Goal: Communication & Community: Answer question/provide support

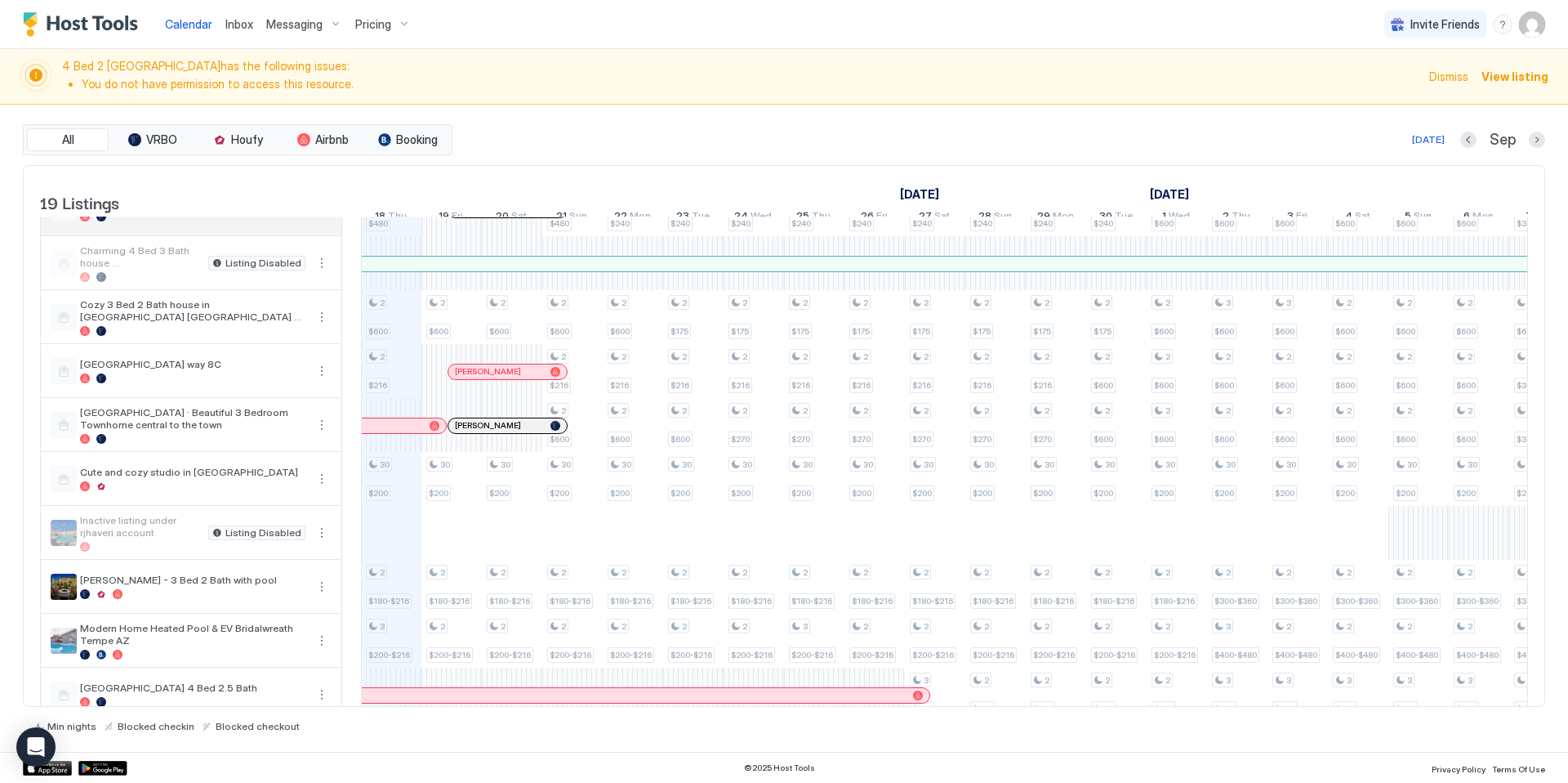
scroll to position [503, 0]
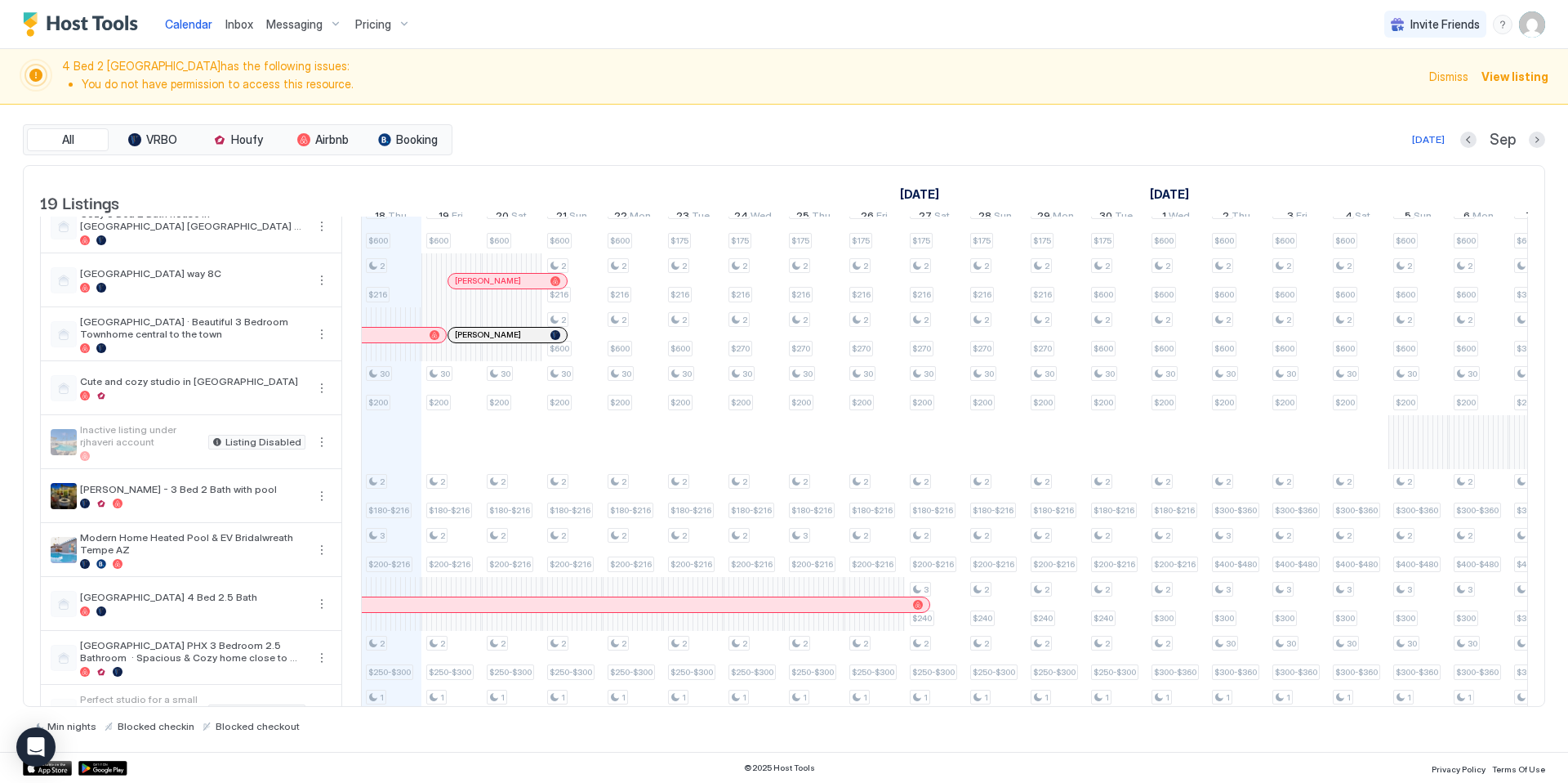
click at [237, 24] on span "Inbox" at bounding box center [240, 24] width 28 height 14
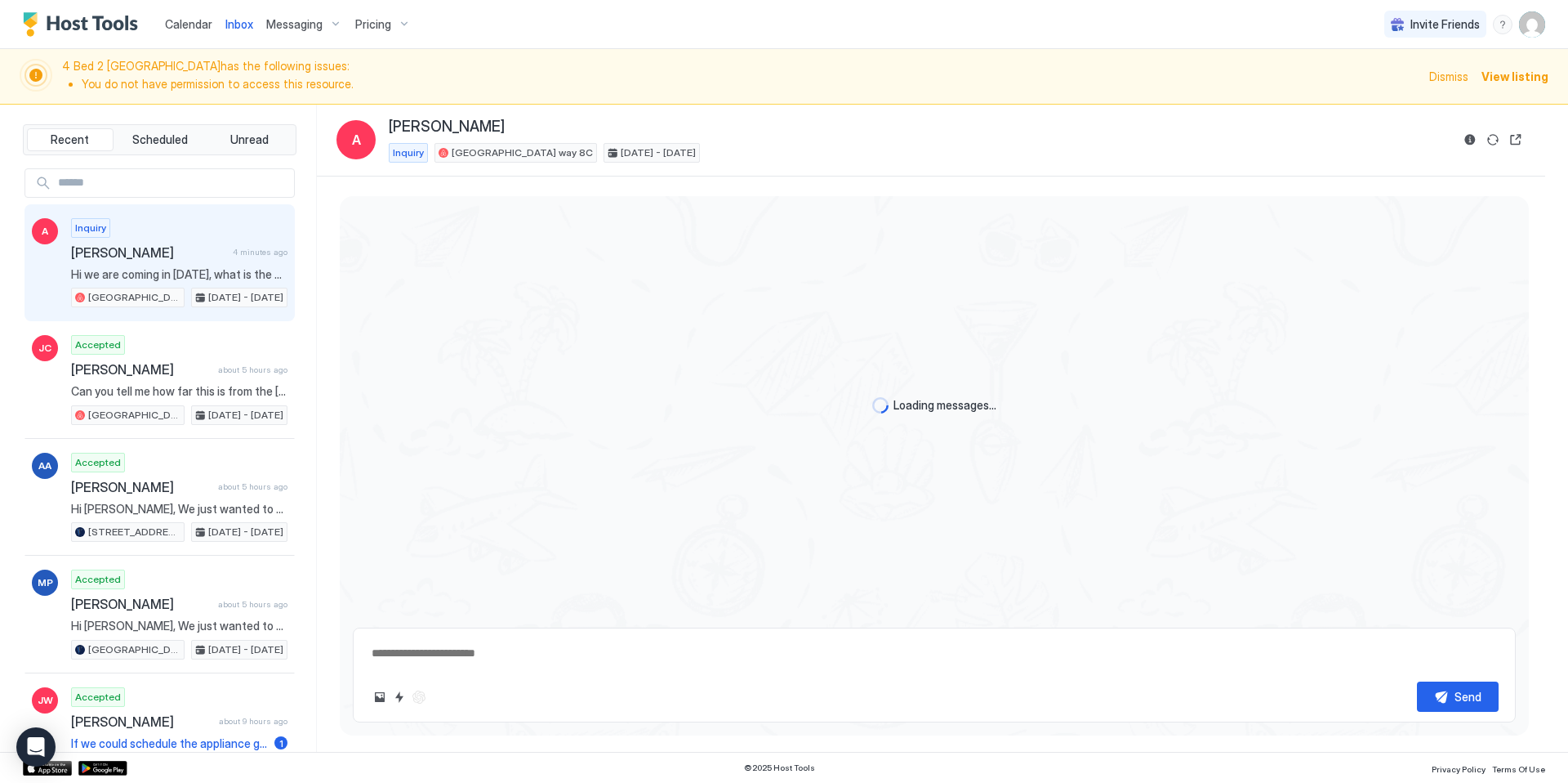
scroll to position [31, 0]
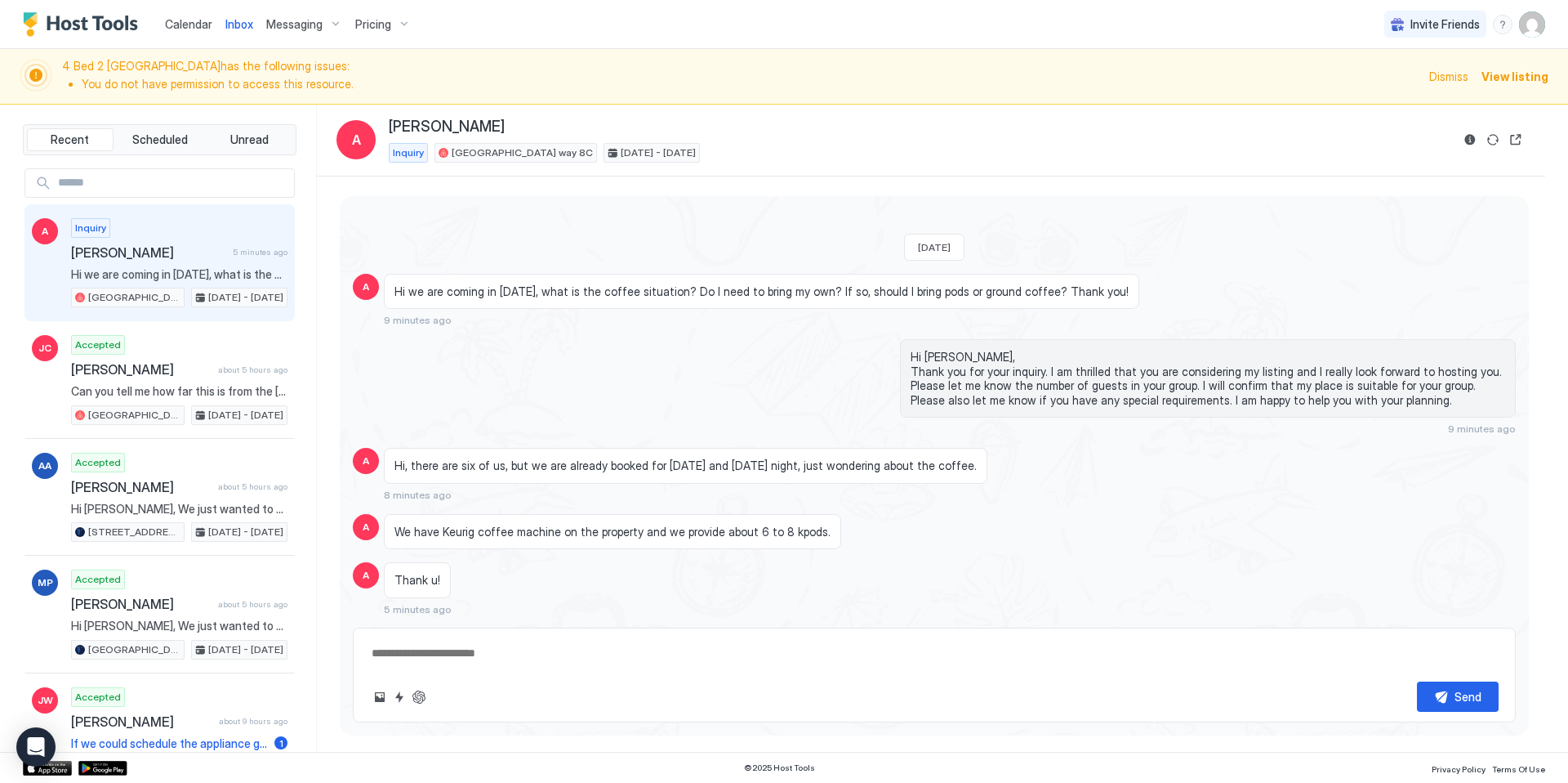
click at [681, 408] on div "Hi [PERSON_NAME], Thank you for your inquiry. I am thrilled that you are consid…" at bounding box center [933, 386] width 1163 height 95
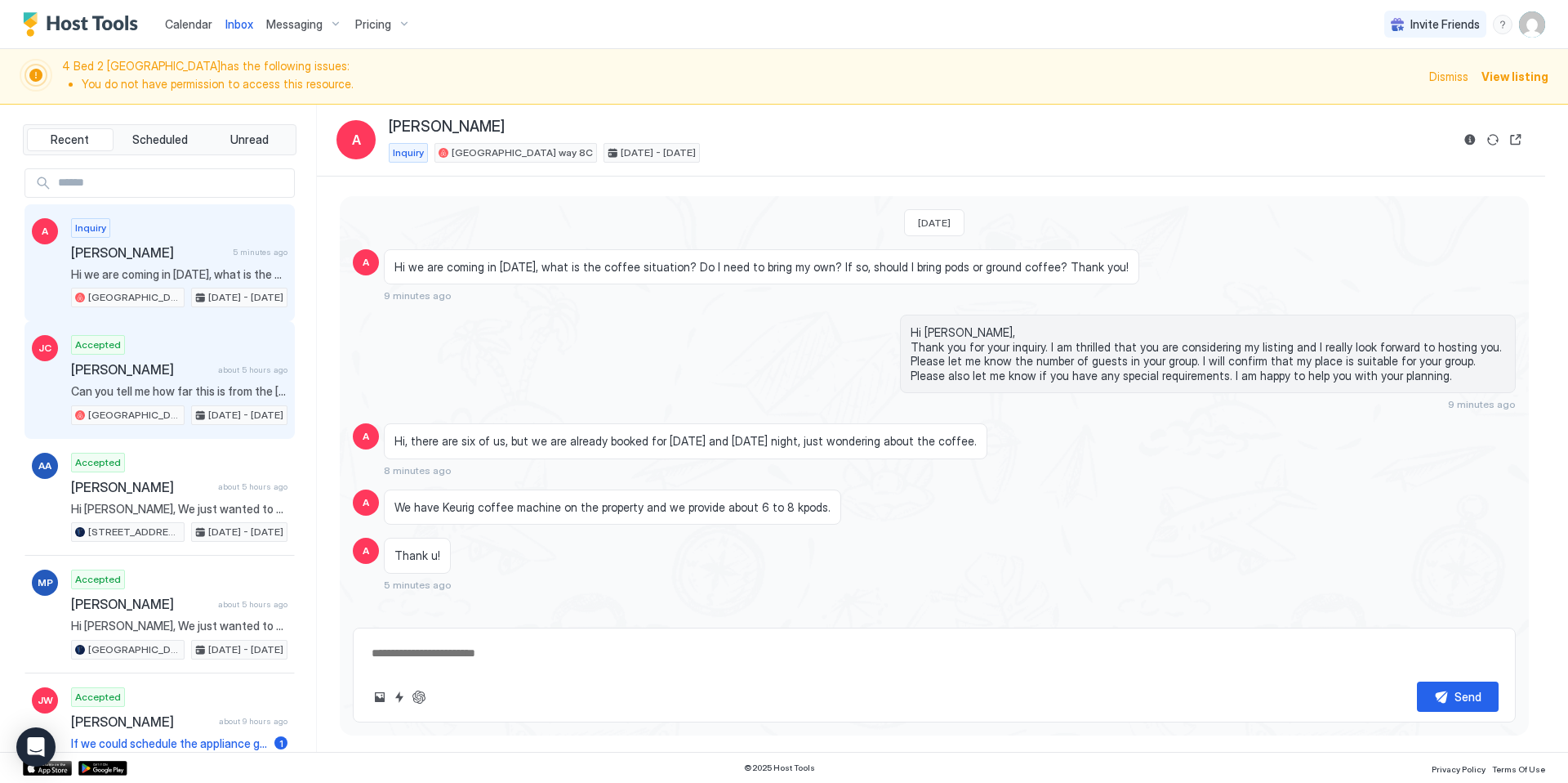
click at [141, 386] on span "Can you tell me how far this is from the [GEOGRAPHIC_DATA] campus? Thanks." at bounding box center [179, 392] width 216 height 15
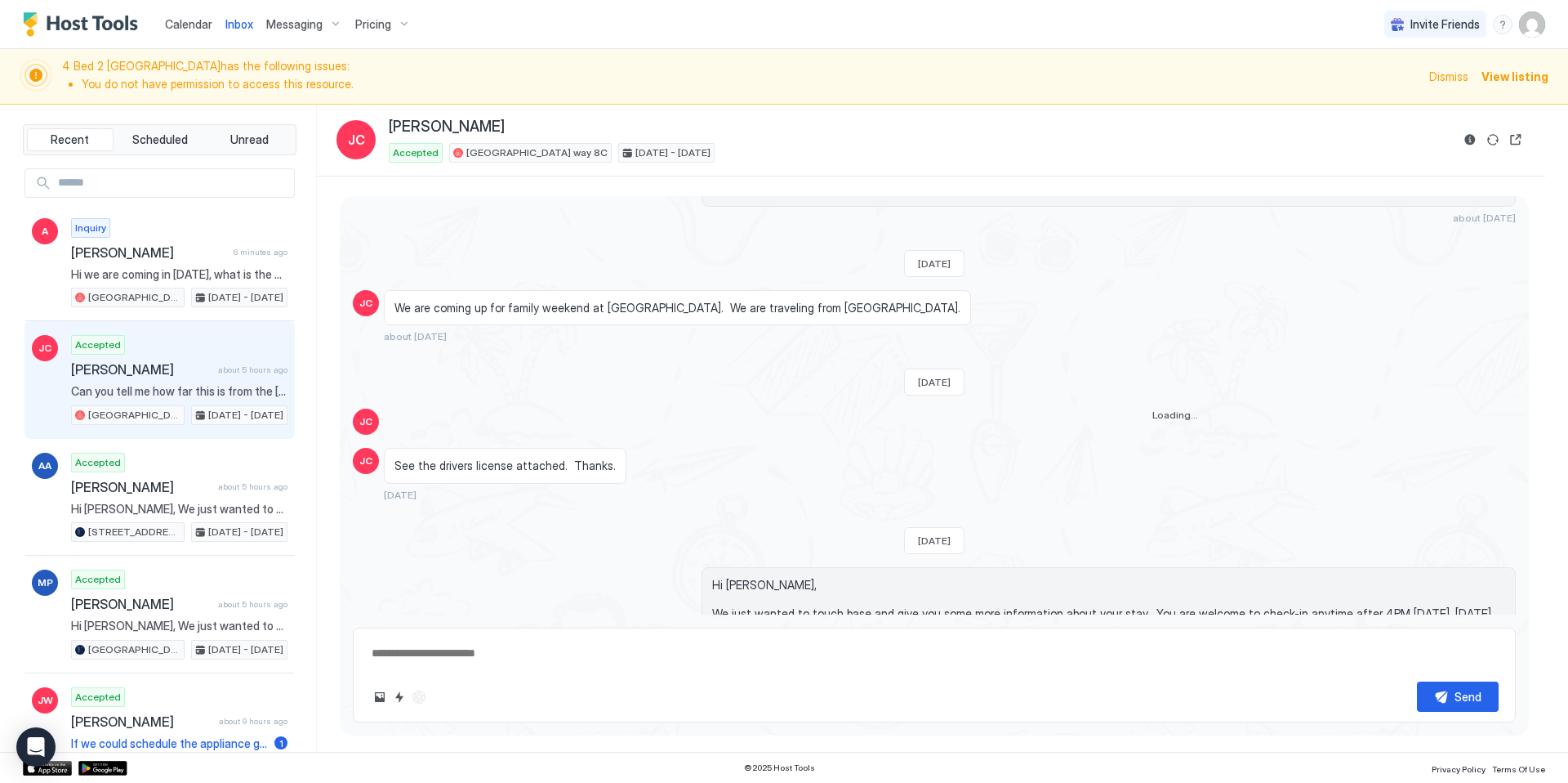
scroll to position [482, 0]
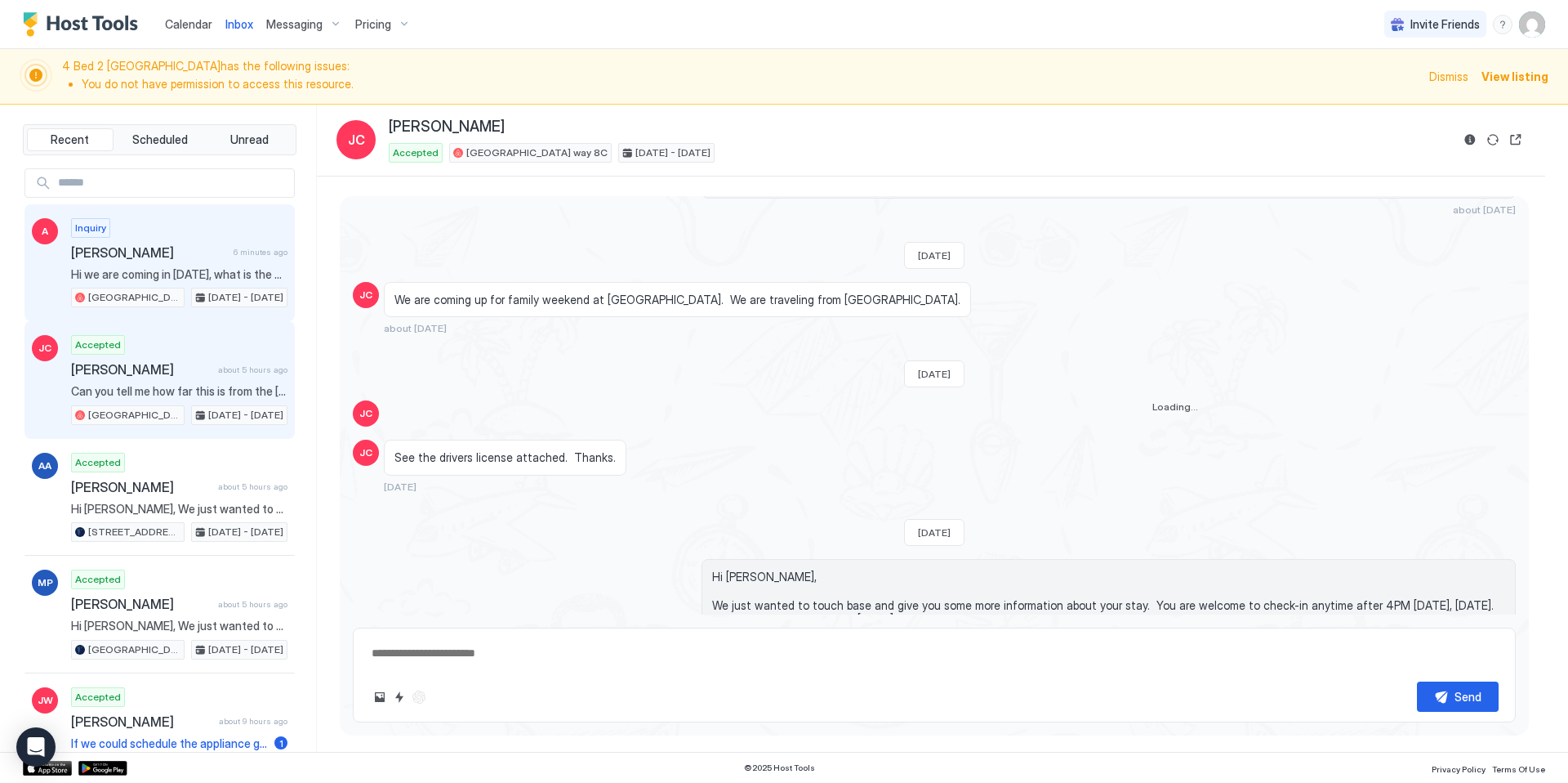
click at [170, 255] on span "[PERSON_NAME]" at bounding box center [149, 253] width 156 height 17
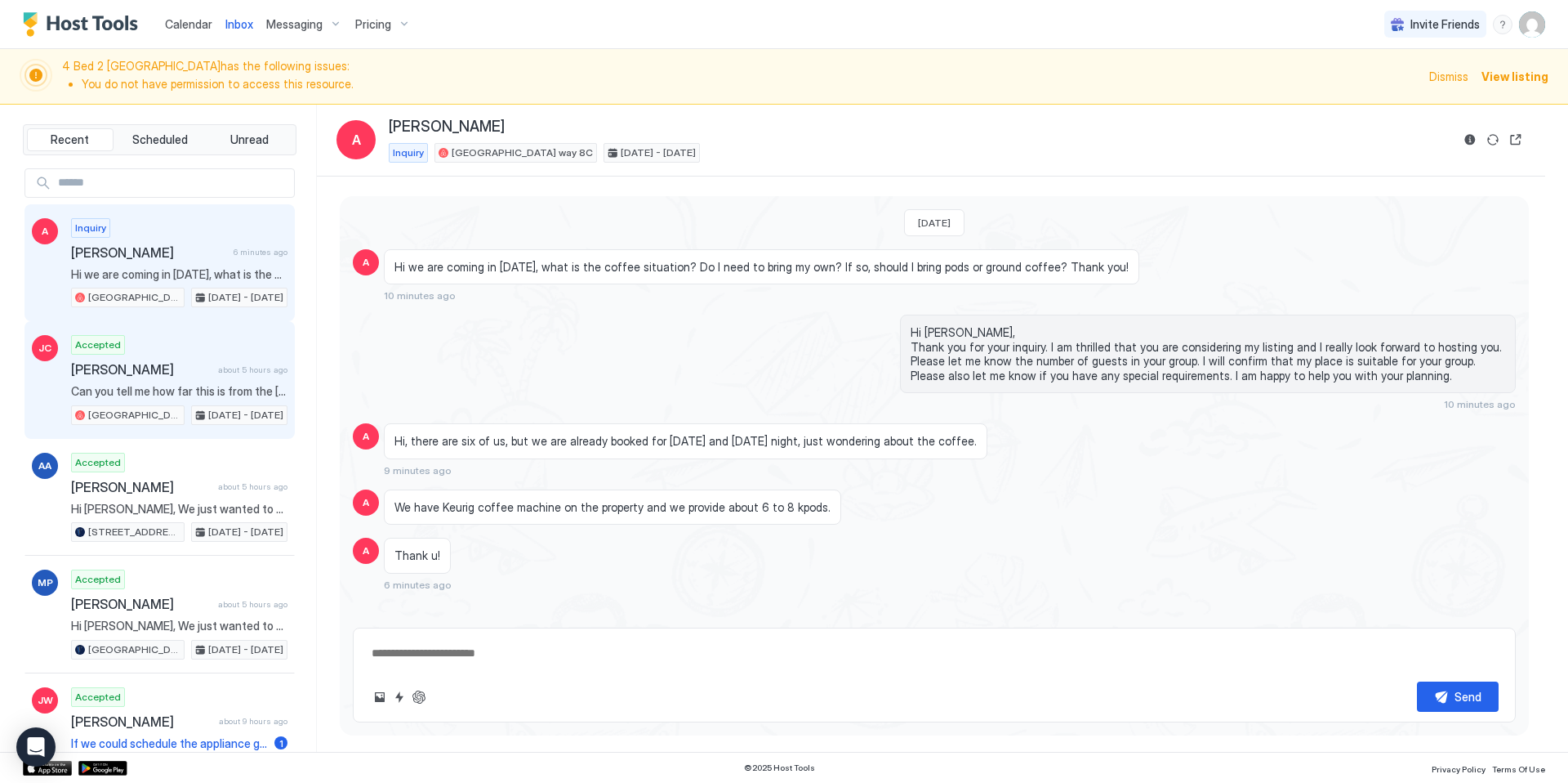
click at [200, 364] on span "[PERSON_NAME]" at bounding box center [142, 369] width 141 height 17
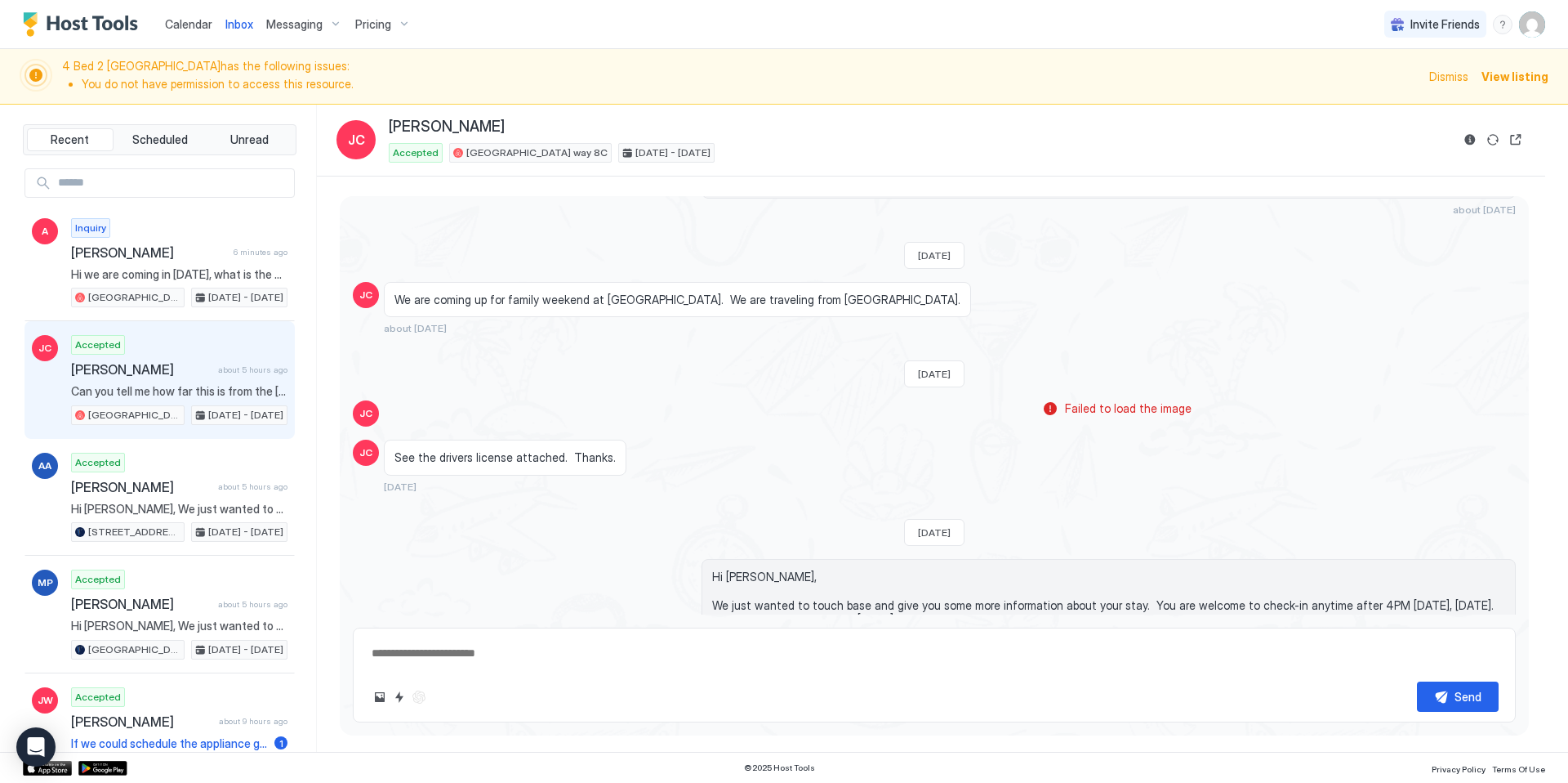
scroll to position [474, 0]
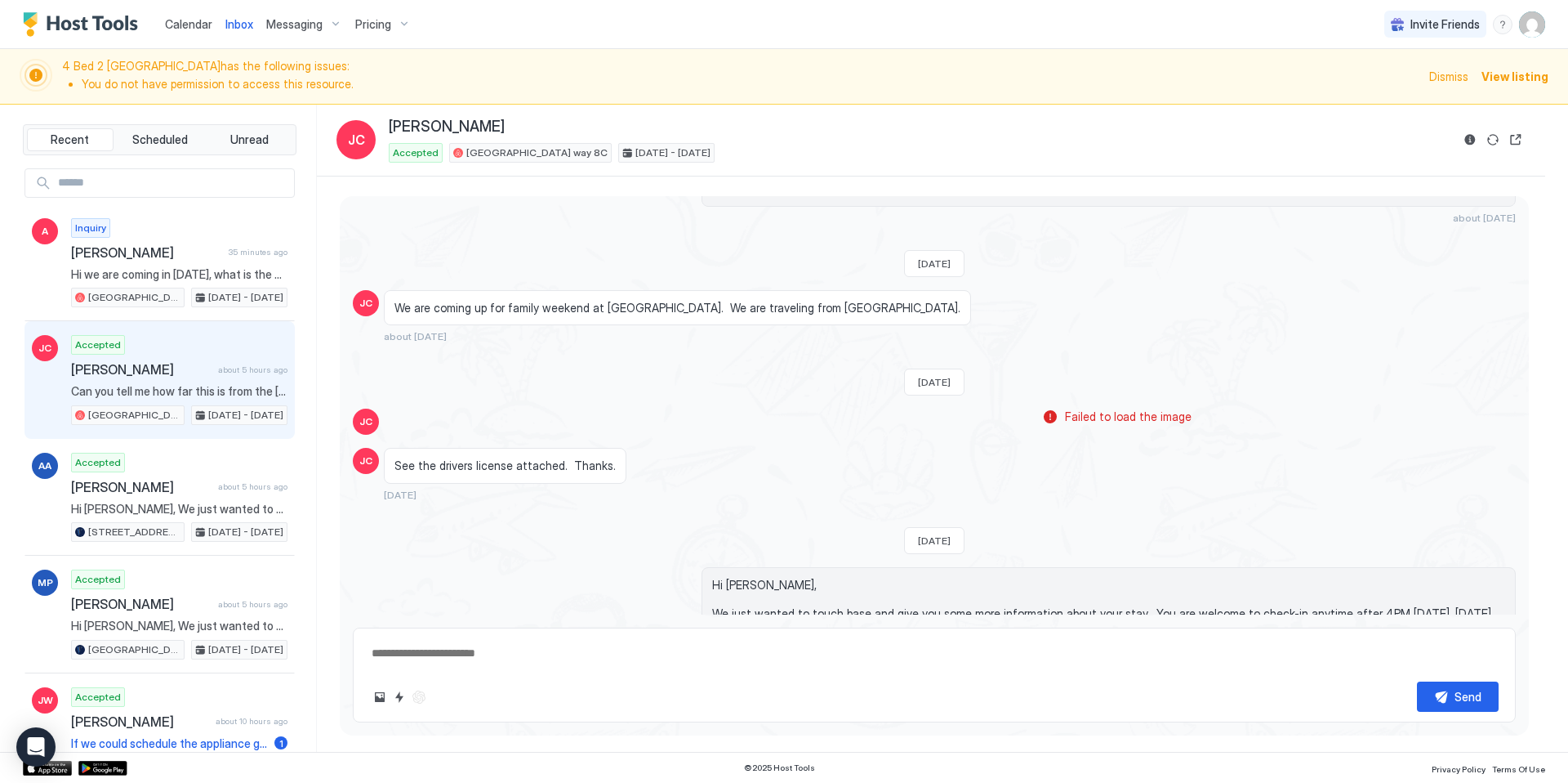
type textarea "*"
